Goal: Task Accomplishment & Management: Complete application form

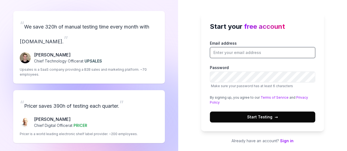
click at [271, 54] on input "Email address" at bounding box center [262, 52] width 105 height 11
type input "[EMAIL_ADDRESS][DOMAIN_NAME]"
click at [264, 116] on span "Start Testing →" at bounding box center [262, 117] width 31 height 6
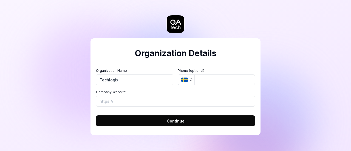
type input "Techlogix"
click at [178, 98] on input "Company Website" at bounding box center [175, 101] width 159 height 11
type input "https://www.techlogix.com"
click at [178, 124] on button "Continue" at bounding box center [175, 121] width 159 height 11
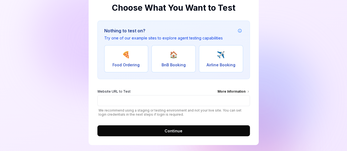
scroll to position [46, 0]
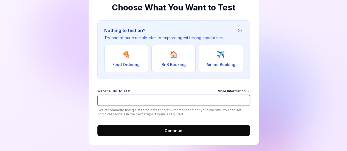
drag, startPoint x: 148, startPoint y: 97, endPoint x: 147, endPoint y: 76, distance: 20.6
click at [148, 97] on input "Website URL to Test More Information" at bounding box center [173, 100] width 153 height 11
paste input "http://172.20.3.114:7777/home.html"
type input "http://172.20.3.114:7777/home.html"
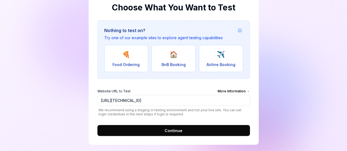
click at [173, 128] on span "Continue" at bounding box center [174, 131] width 18 height 6
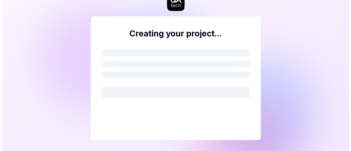
scroll to position [0, 0]
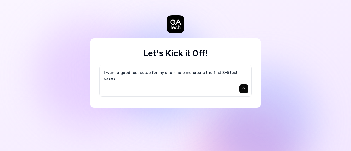
click at [247, 90] on button "submit" at bounding box center [244, 89] width 9 height 9
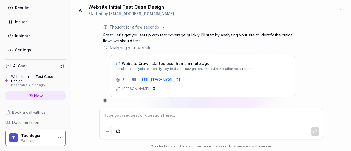
scroll to position [77, 0]
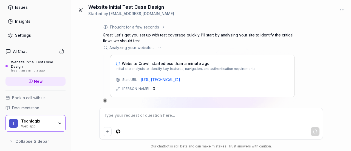
click at [86, 115] on div "Thought for a few seconds The user wants help creating the first 3-5 test cases…" at bounding box center [211, 85] width 280 height 131
